Goal: Check status: Check status

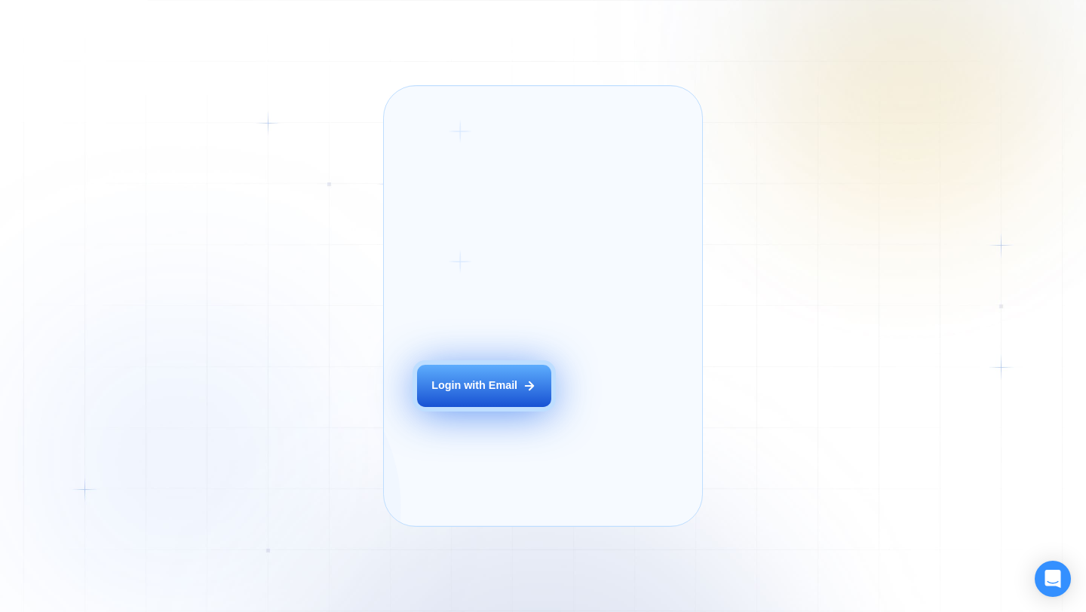
click at [483, 396] on button "Login with Email" at bounding box center [484, 386] width 134 height 42
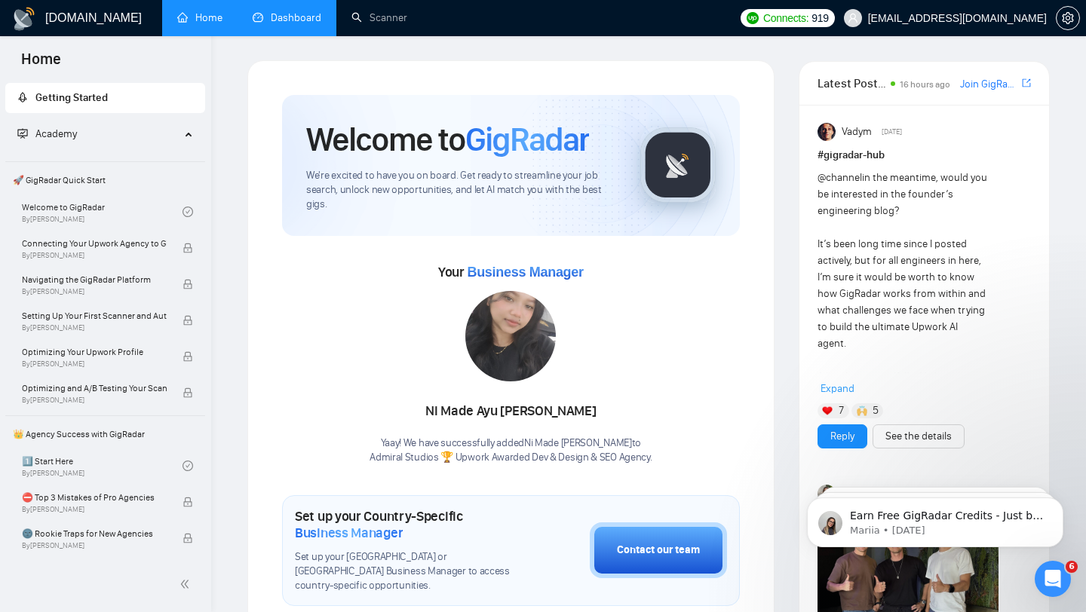
click at [289, 12] on link "Dashboard" at bounding box center [287, 17] width 69 height 13
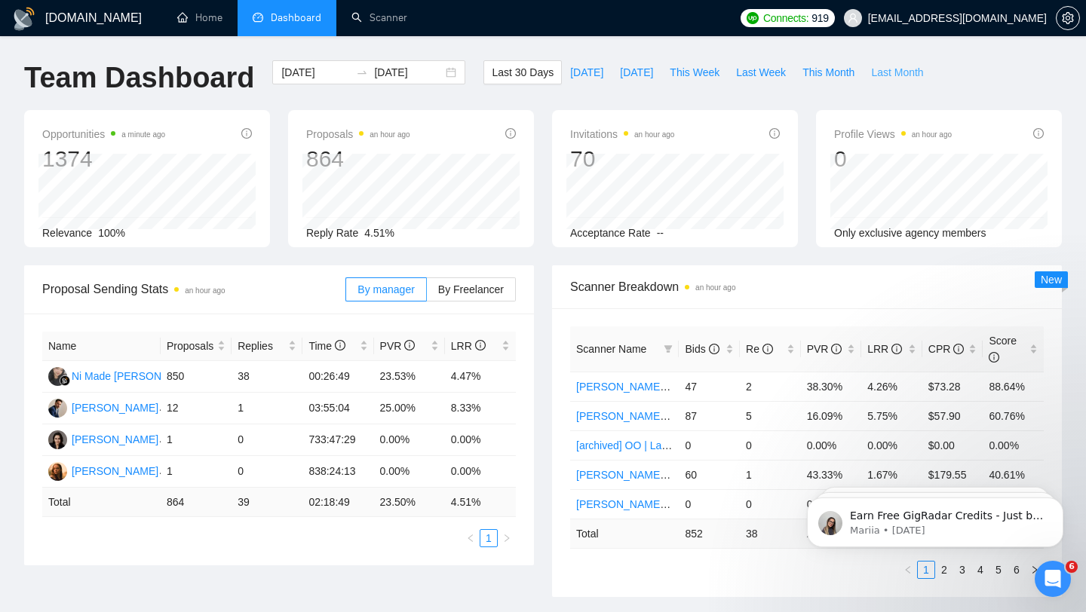
click at [897, 72] on span "Last Month" at bounding box center [897, 72] width 52 height 17
type input "[DATE]"
click at [464, 287] on span "By Freelancer" at bounding box center [471, 290] width 66 height 12
click at [427, 293] on input "By Freelancer" at bounding box center [427, 293] width 0 height 0
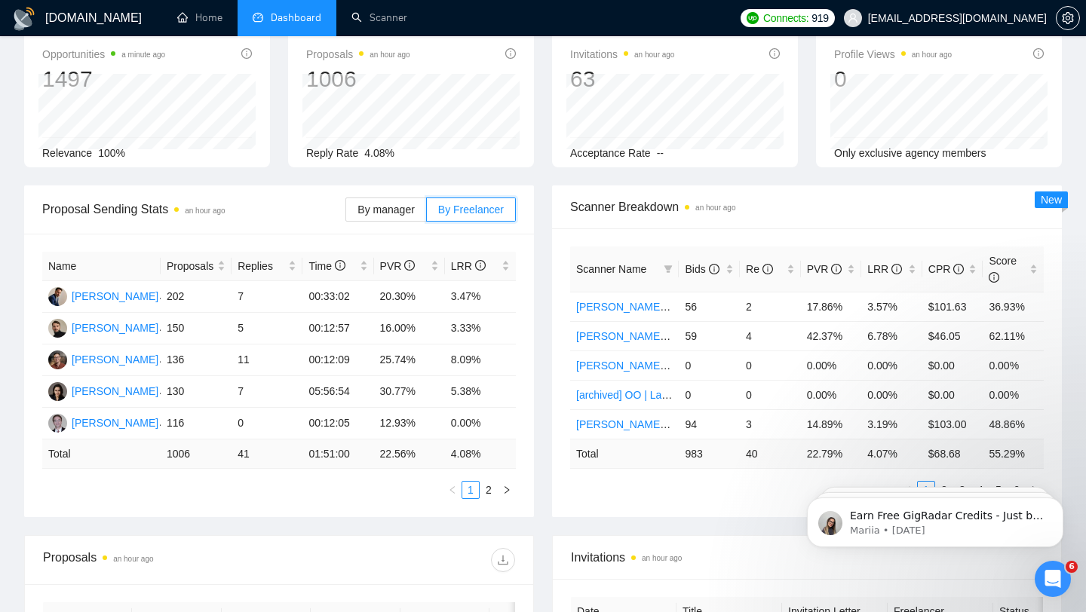
scroll to position [85, 0]
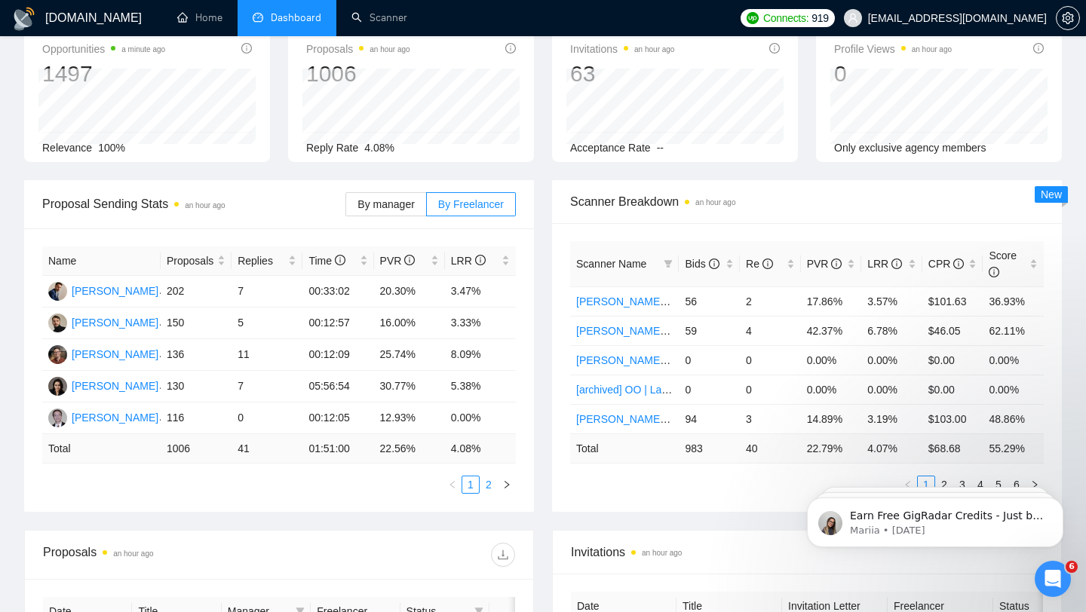
click at [489, 490] on link "2" at bounding box center [488, 485] width 17 height 17
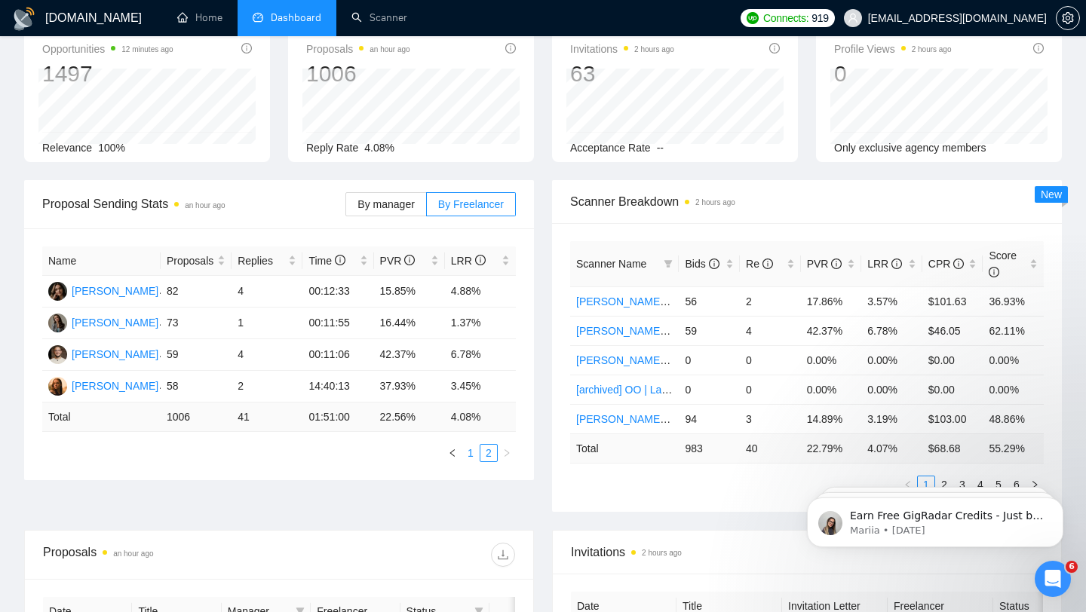
click at [468, 455] on link "1" at bounding box center [470, 453] width 17 height 17
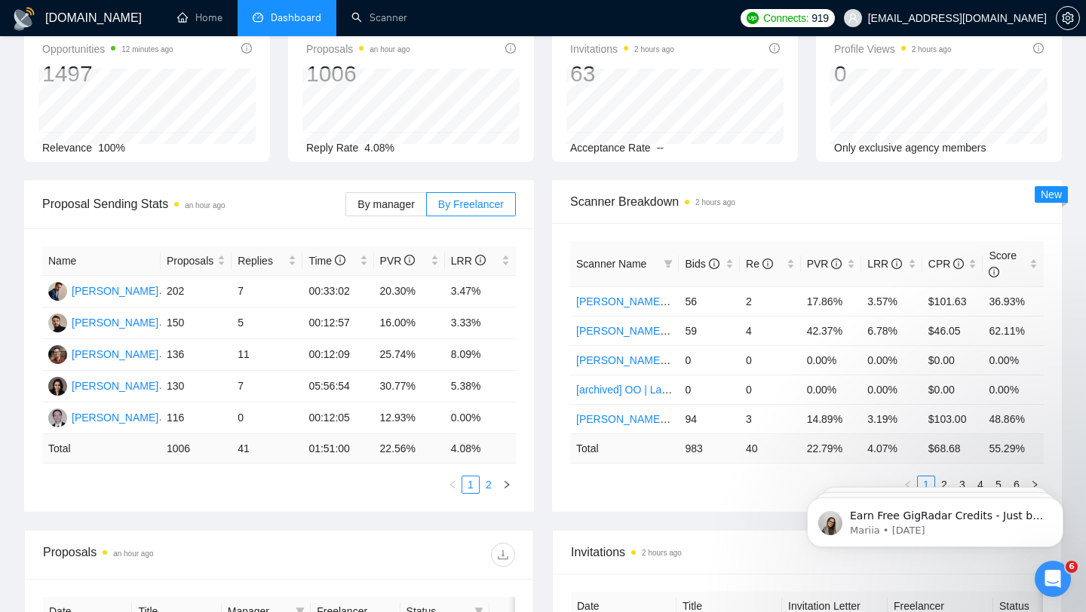
click at [491, 489] on link "2" at bounding box center [488, 485] width 17 height 17
